Goal: Task Accomplishment & Management: Manage account settings

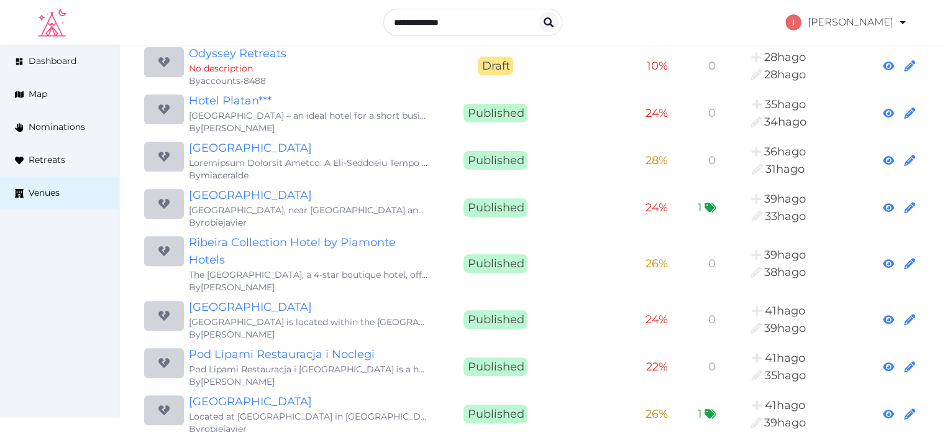
scroll to position [435, 0]
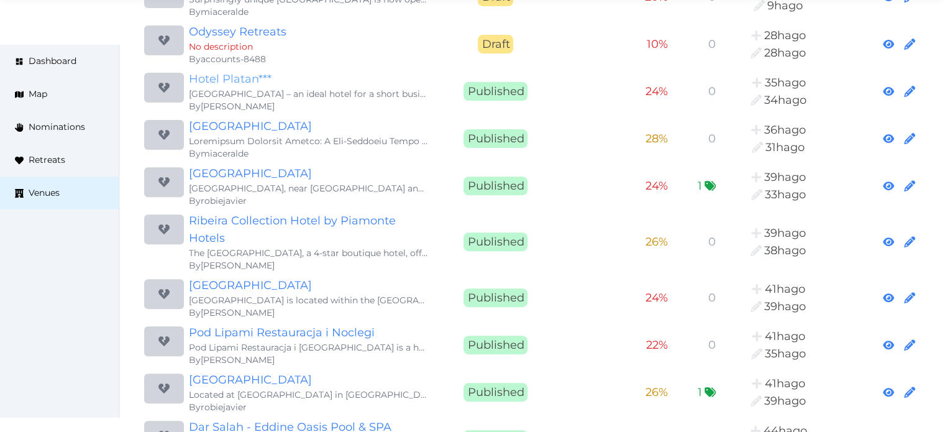
click at [228, 70] on link "Hotel Platan***" at bounding box center [308, 78] width 239 height 17
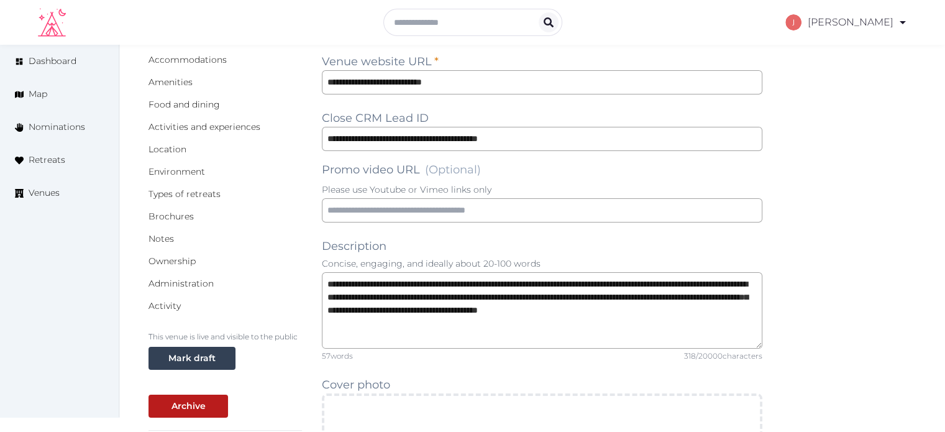
scroll to position [249, 0]
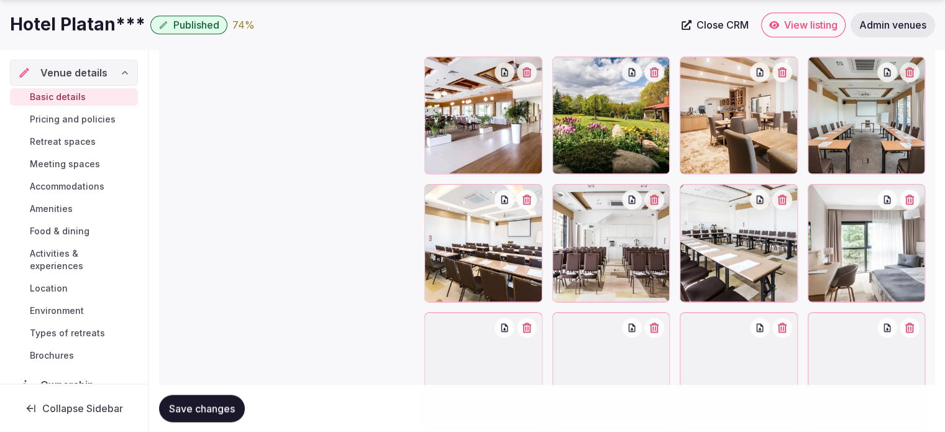
scroll to position [177, 0]
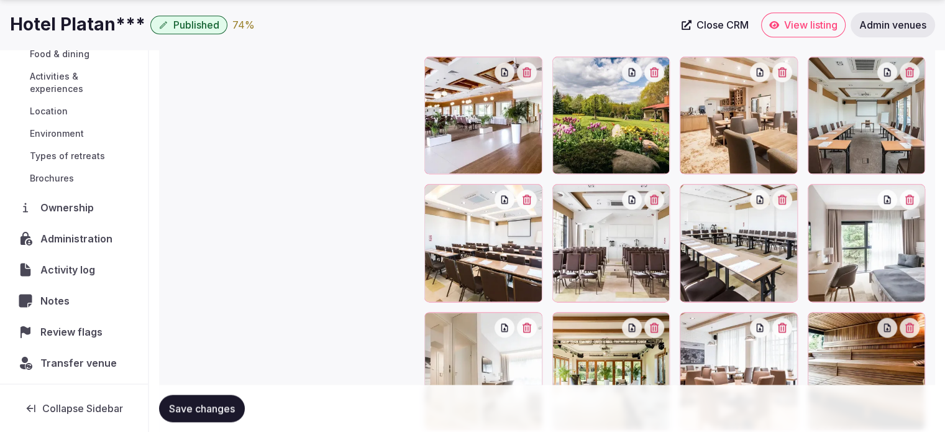
click at [97, 206] on span "Ownership" at bounding box center [69, 207] width 58 height 15
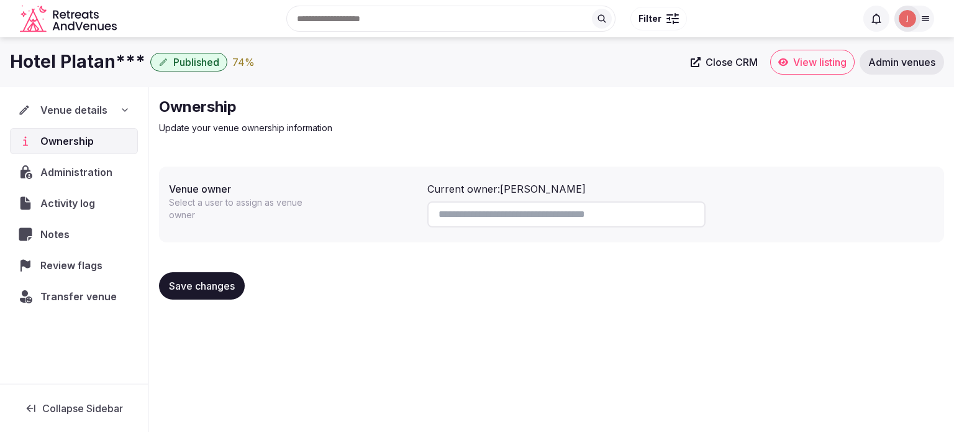
click at [194, 208] on p "Select a user to assign as venue owner" at bounding box center [248, 208] width 159 height 25
click at [198, 199] on p "Select a user to assign as venue owner" at bounding box center [248, 208] width 159 height 25
click at [502, 213] on input at bounding box center [566, 214] width 278 height 26
click at [322, 225] on div "Venue owner Select a user to assign as venue owner Current owner: Catherine Mes…" at bounding box center [552, 204] width 766 height 56
click at [240, 129] on p "Update your venue ownership information" at bounding box center [368, 128] width 418 height 12
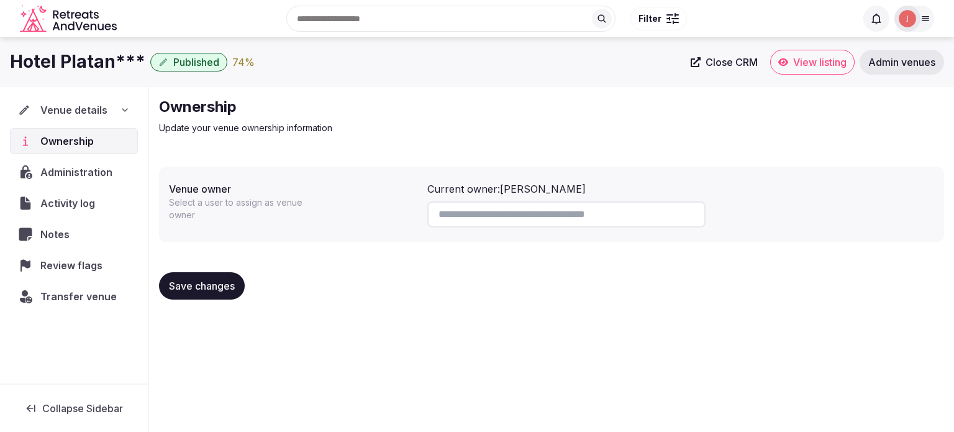
click at [70, 117] on span "Venue details" at bounding box center [73, 110] width 67 height 15
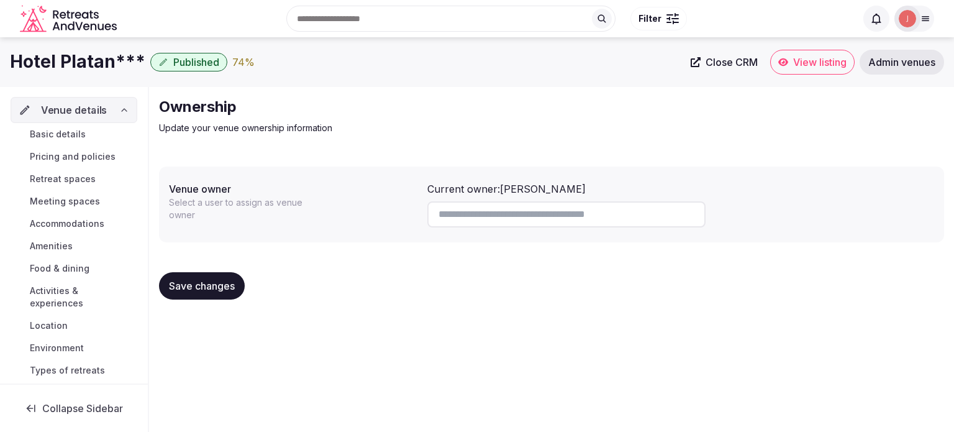
click at [50, 99] on div "Venue details" at bounding box center [74, 110] width 127 height 26
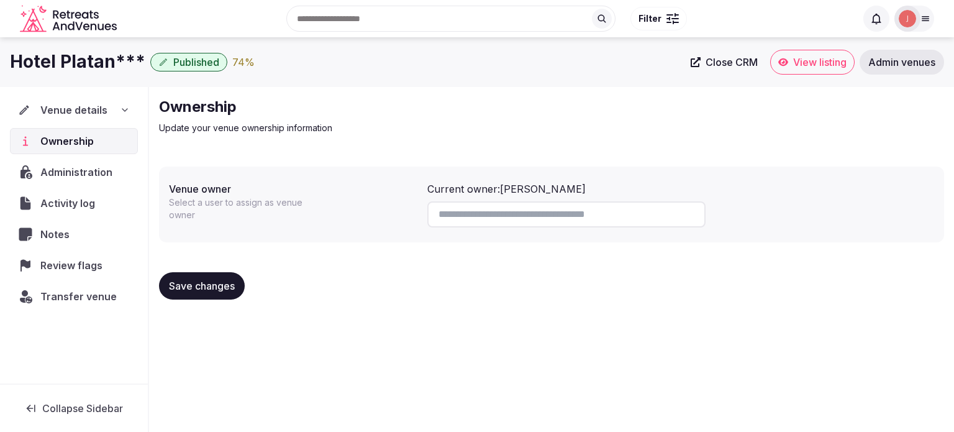
click at [60, 65] on h1 "Hotel Platan***" at bounding box center [77, 62] width 135 height 24
click at [88, 289] on span "Transfer venue" at bounding box center [78, 296] width 76 height 15
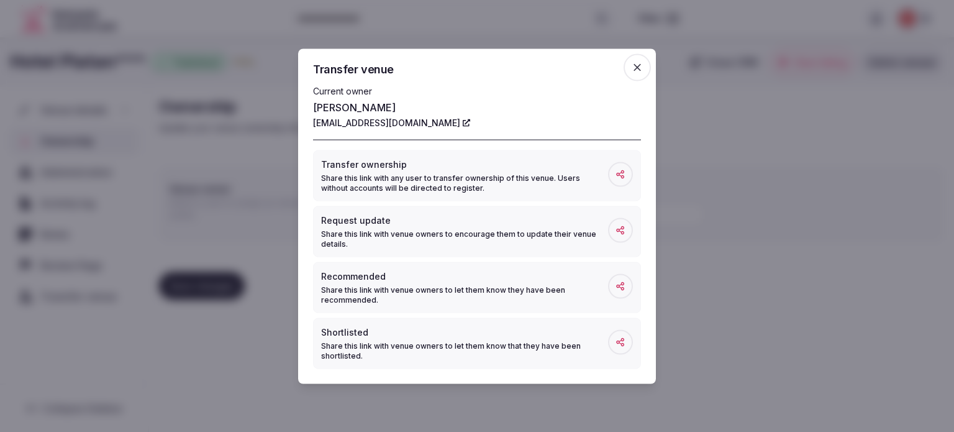
click at [751, 158] on div at bounding box center [477, 216] width 954 height 432
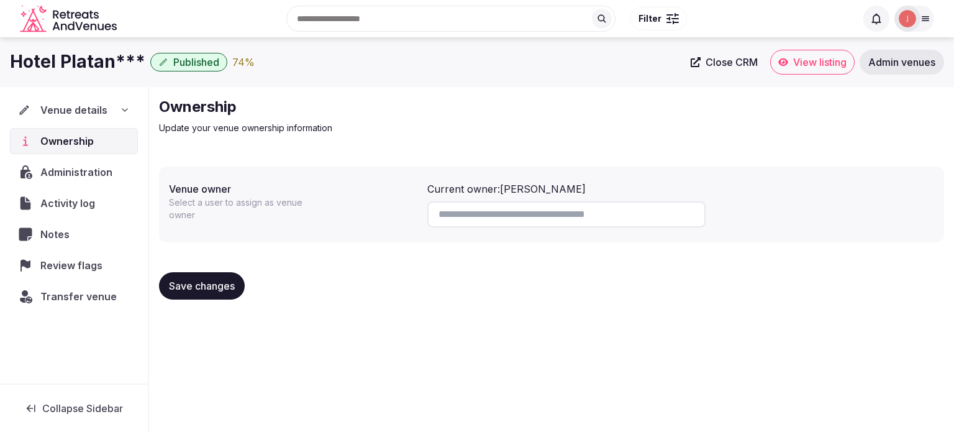
click at [85, 302] on span "Transfer venue" at bounding box center [78, 296] width 76 height 15
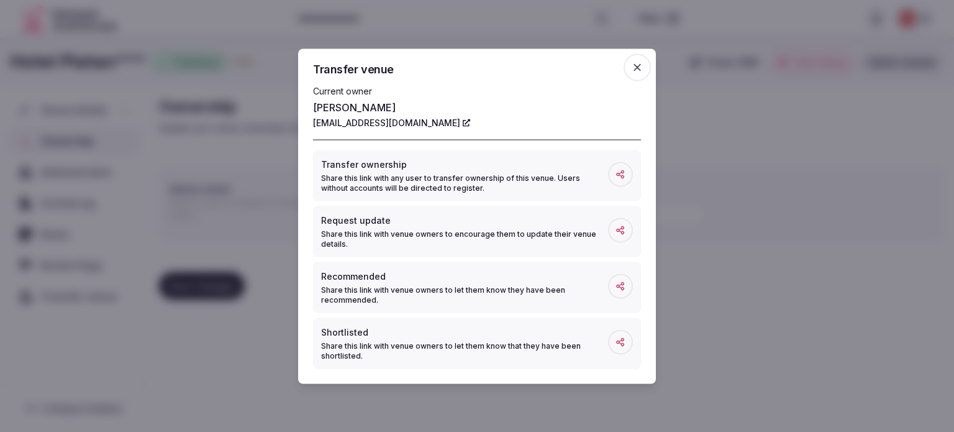
click at [646, 69] on span "button" at bounding box center [637, 66] width 27 height 27
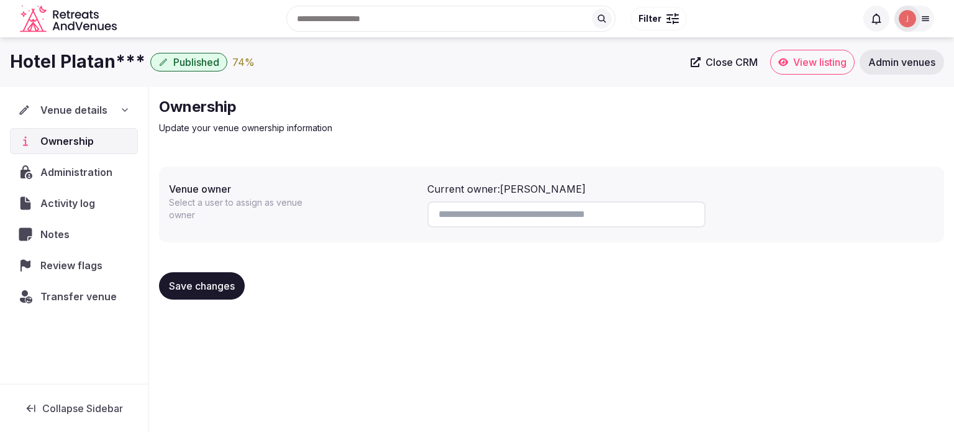
click at [912, 19] on img at bounding box center [907, 18] width 17 height 17
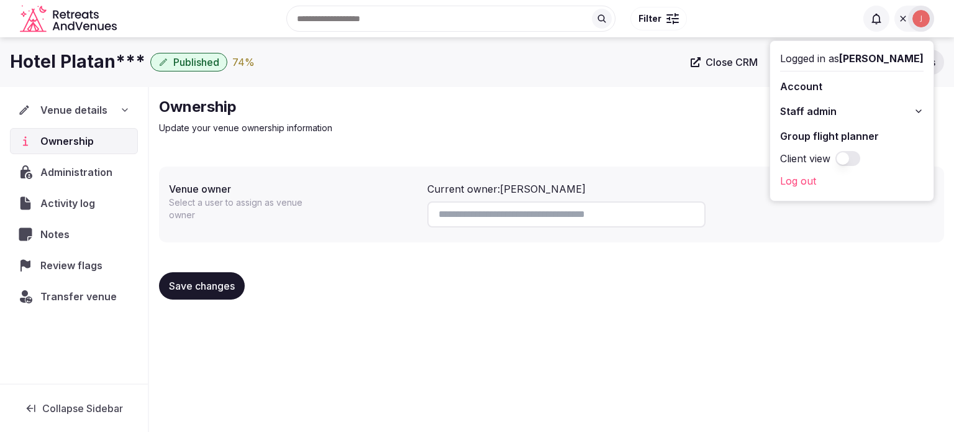
click at [843, 108] on button "Staff admin" at bounding box center [852, 111] width 144 height 20
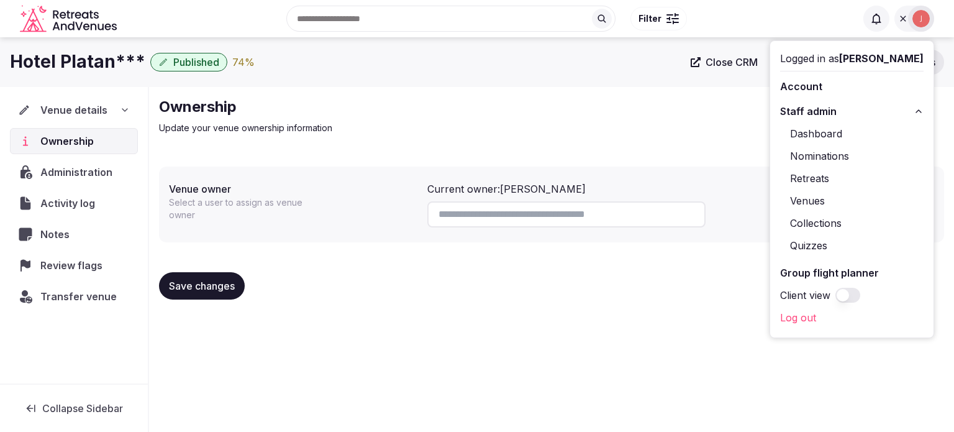
click at [810, 203] on link "Venues" at bounding box center [852, 201] width 144 height 20
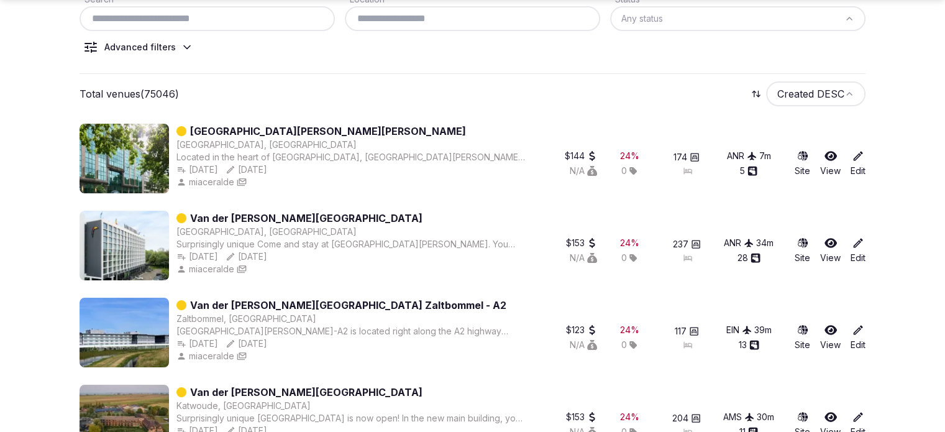
scroll to position [124, 0]
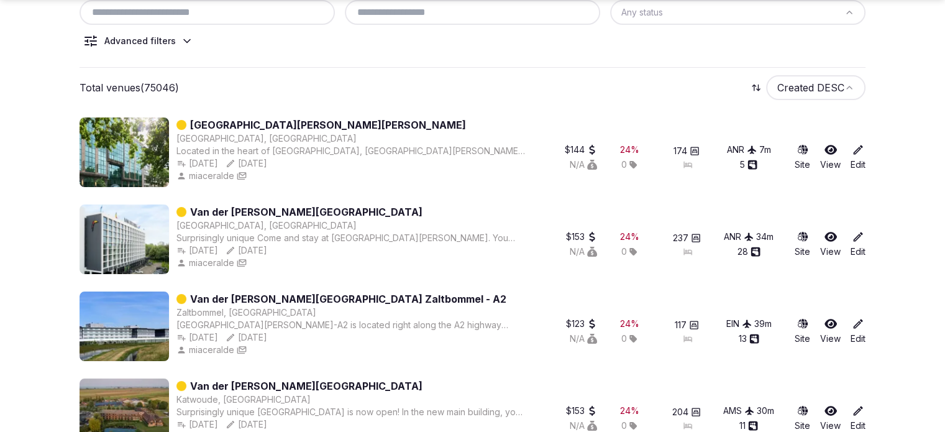
drag, startPoint x: 11, startPoint y: 104, endPoint x: 33, endPoint y: 99, distance: 22.8
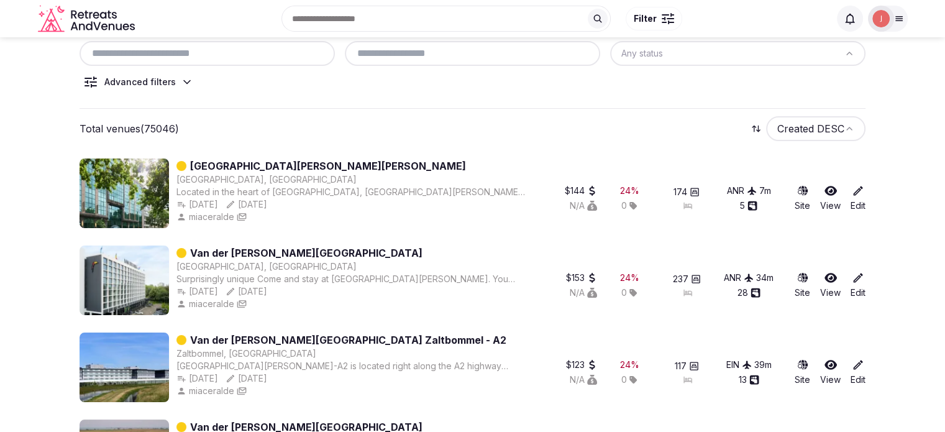
scroll to position [62, 0]
